Goal: Information Seeking & Learning: Learn about a topic

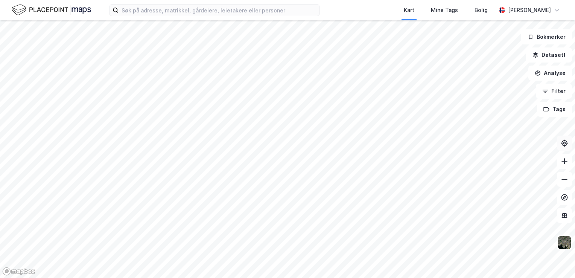
click at [575, 151] on html "Kart Mine Tags Bolig [PERSON_NAME] Bokmerker Datasett Analyse Filter Tags" at bounding box center [287, 139] width 575 height 278
click at [563, 160] on icon at bounding box center [565, 161] width 8 height 8
click at [561, 164] on icon at bounding box center [565, 161] width 8 height 8
click at [568, 181] on icon at bounding box center [565, 179] width 8 height 8
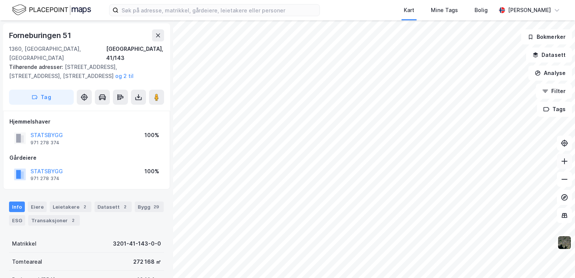
click at [563, 162] on icon at bounding box center [565, 161] width 8 height 8
click at [569, 182] on button at bounding box center [564, 179] width 15 height 15
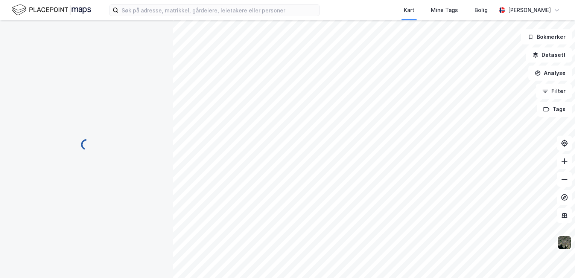
scroll to position [2, 0]
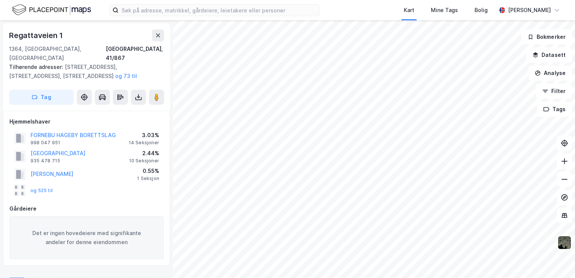
scroll to position [2, 0]
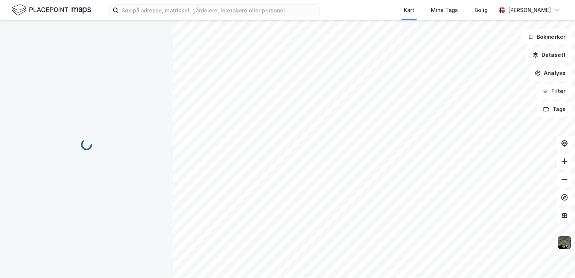
scroll to position [2, 0]
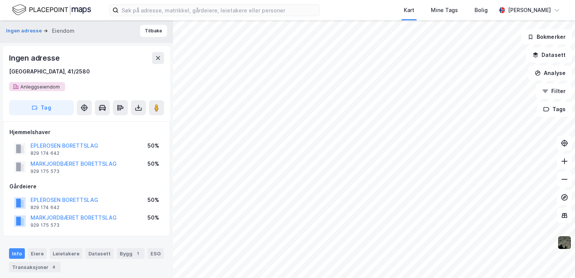
scroll to position [2, 0]
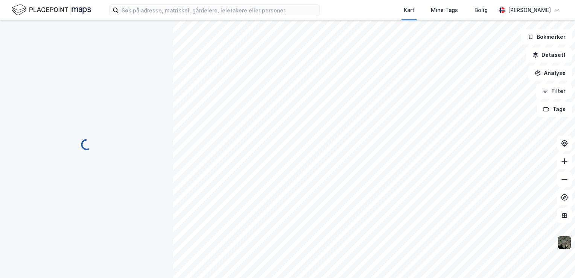
scroll to position [2, 0]
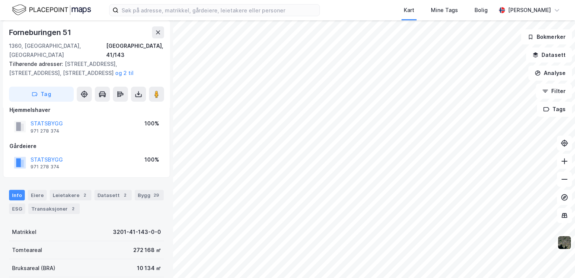
scroll to position [39, 0]
